Goal: Task Accomplishment & Management: Manage account settings

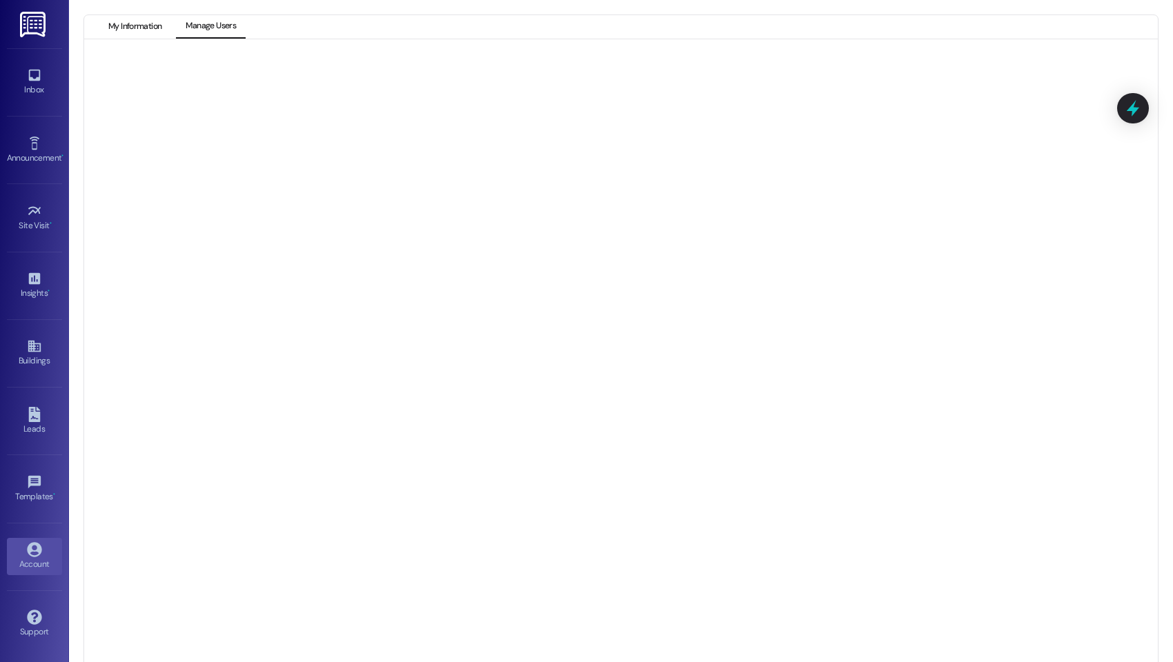
click at [154, 24] on button "My Information" at bounding box center [135, 26] width 72 height 23
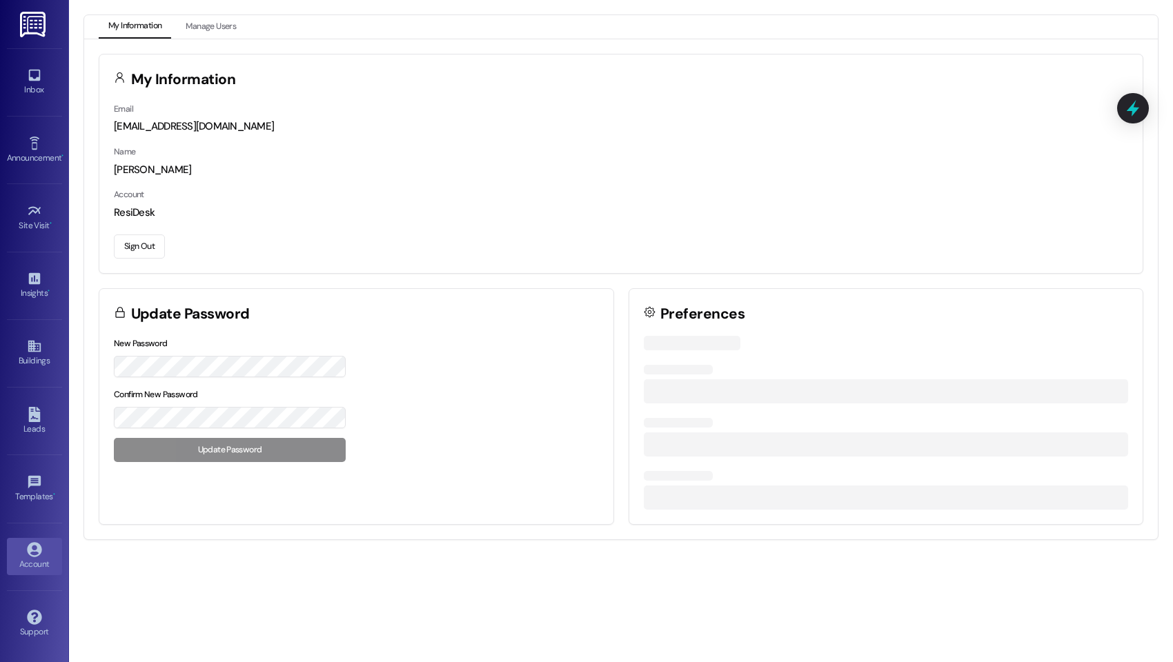
click at [154, 250] on button "Sign Out" at bounding box center [139, 247] width 51 height 24
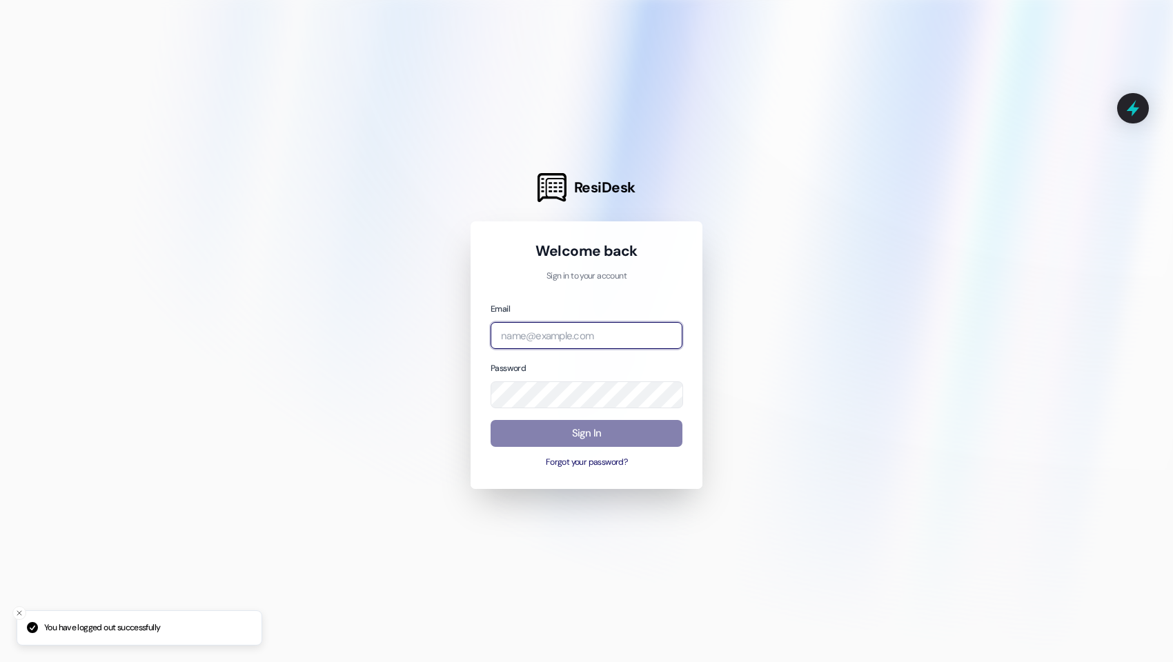
click at [559, 339] on input "email" at bounding box center [586, 335] width 192 height 27
click at [0, 661] on com-1password-button at bounding box center [0, 662] width 0 height 0
type input "[EMAIL_ADDRESS][DOMAIN_NAME]"
